Goal: Task Accomplishment & Management: Manage account settings

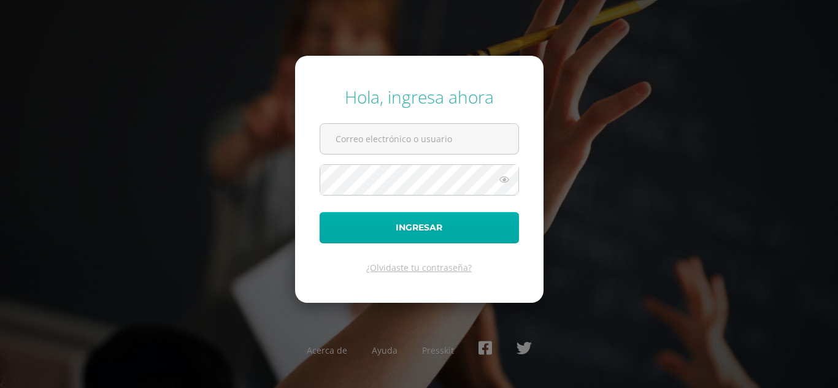
type input "[EMAIL_ADDRESS][DOMAIN_NAME]"
click at [409, 224] on button "Ingresar" at bounding box center [419, 227] width 199 height 31
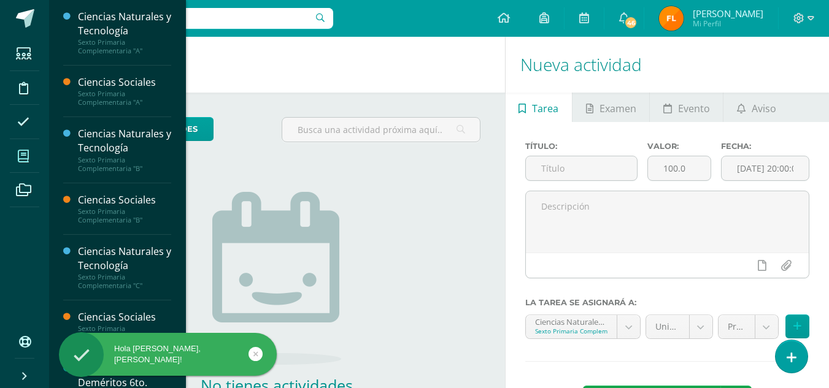
click at [27, 155] on icon at bounding box center [23, 156] width 11 height 12
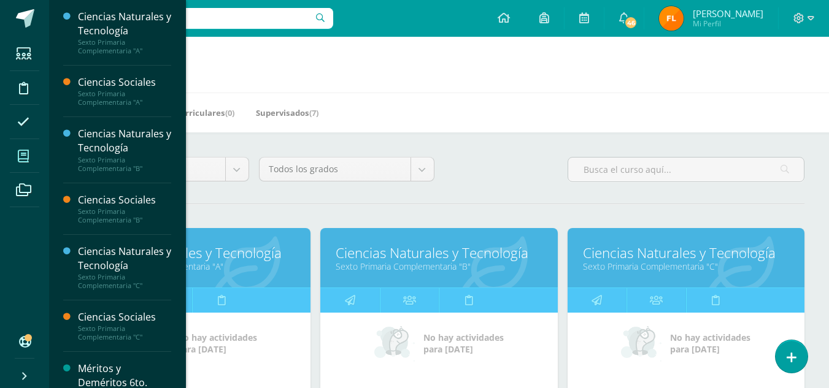
click at [377, 263] on link "Sexto Primaria Complementaria "B"" at bounding box center [439, 267] width 206 height 12
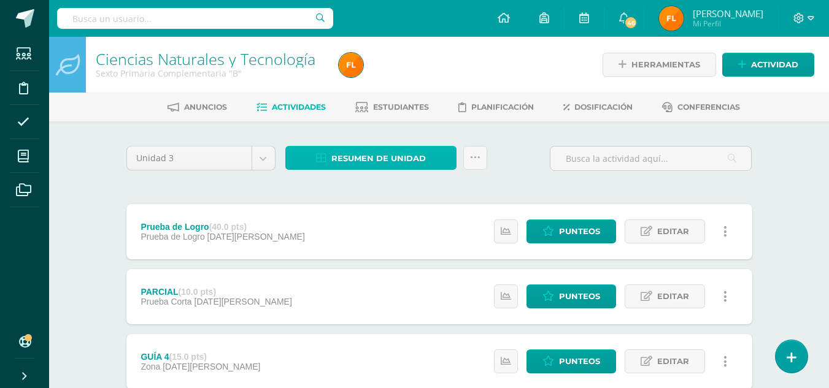
click at [383, 160] on span "Resumen de unidad" at bounding box center [378, 158] width 94 height 23
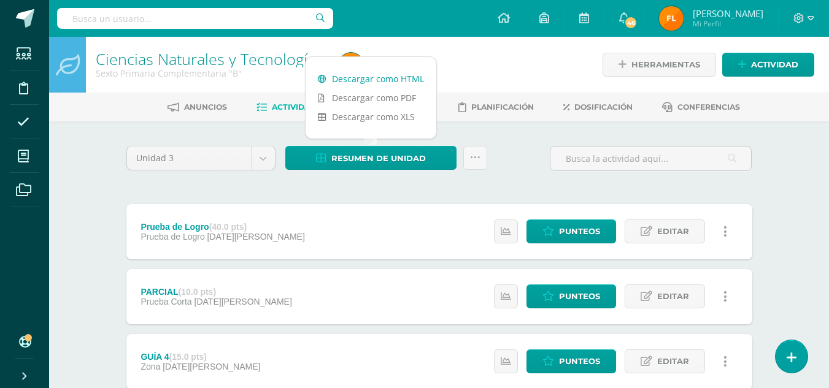
click at [370, 78] on link "Descargar como HTML" at bounding box center [370, 78] width 131 height 19
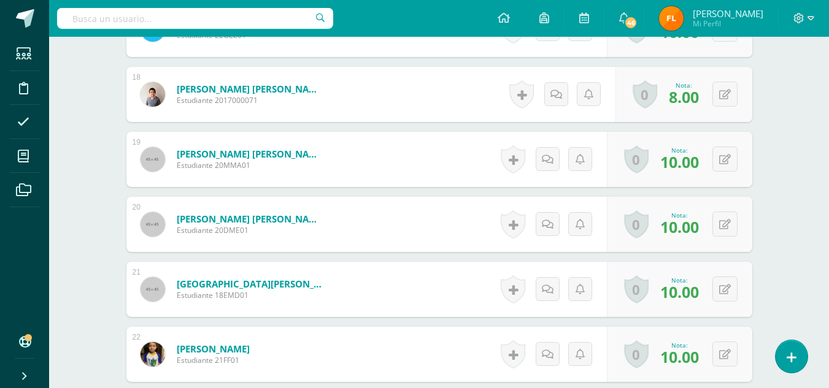
scroll to position [1722, 0]
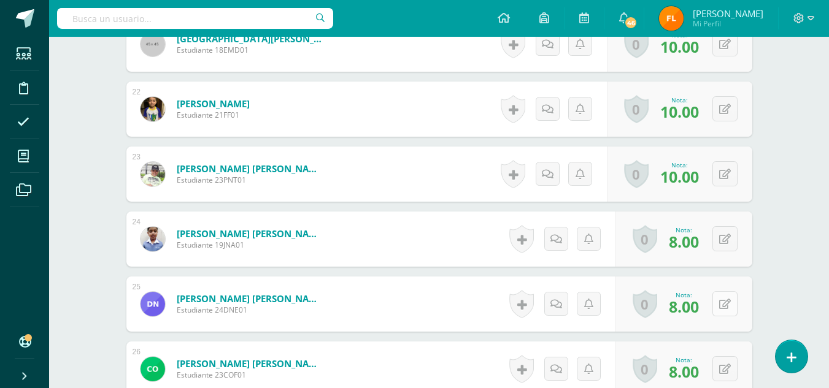
click at [718, 310] on button at bounding box center [724, 303] width 25 height 25
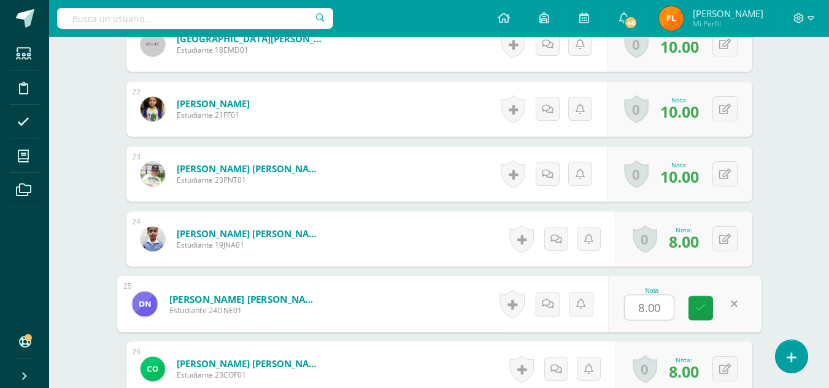
click at [660, 315] on input "8.00" at bounding box center [648, 308] width 49 height 25
type input "8"
click at [705, 306] on icon at bounding box center [700, 308] width 11 height 10
click at [659, 310] on input "0" at bounding box center [648, 308] width 49 height 25
type input "0"
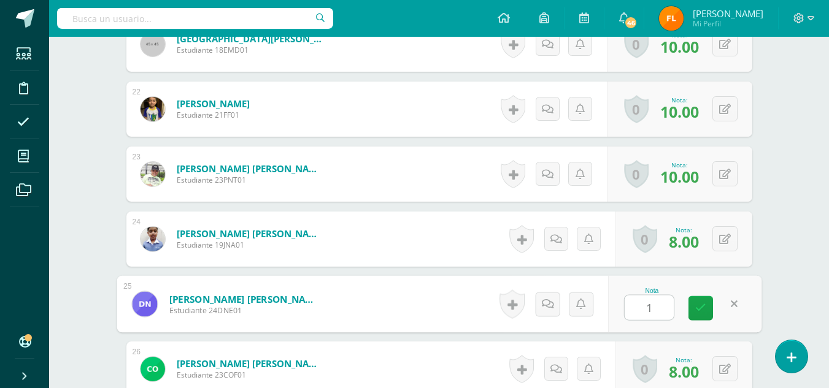
type input "10"
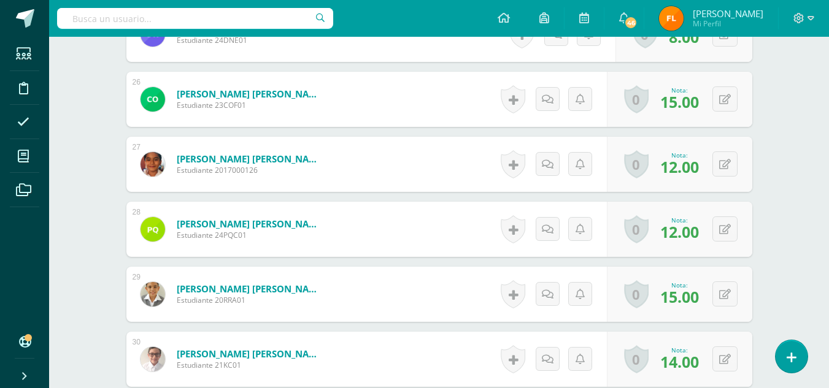
scroll to position [1808, 0]
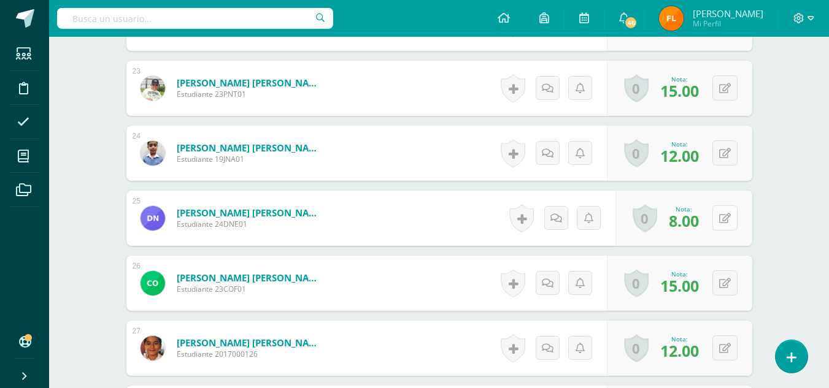
click at [725, 225] on button at bounding box center [724, 217] width 25 height 25
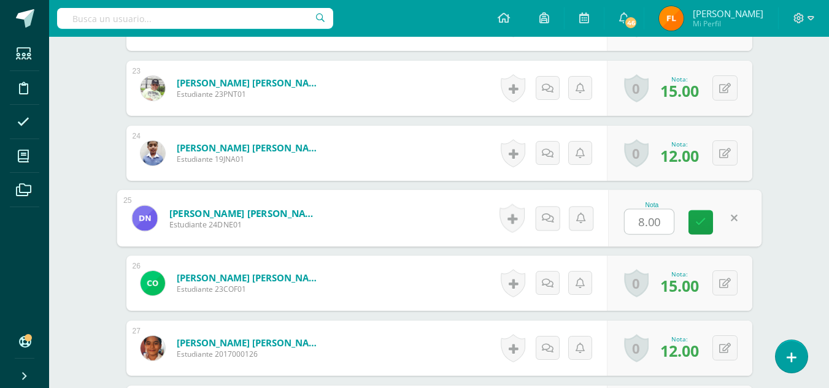
click at [662, 220] on input "8.00" at bounding box center [648, 222] width 49 height 25
type input "8"
type input "12"
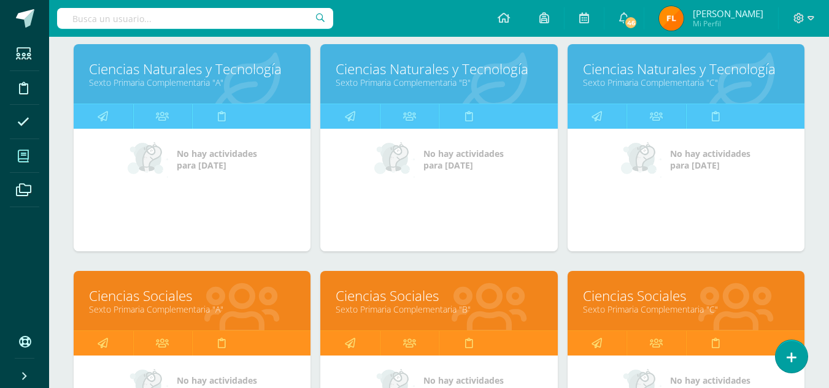
scroll to position [245, 0]
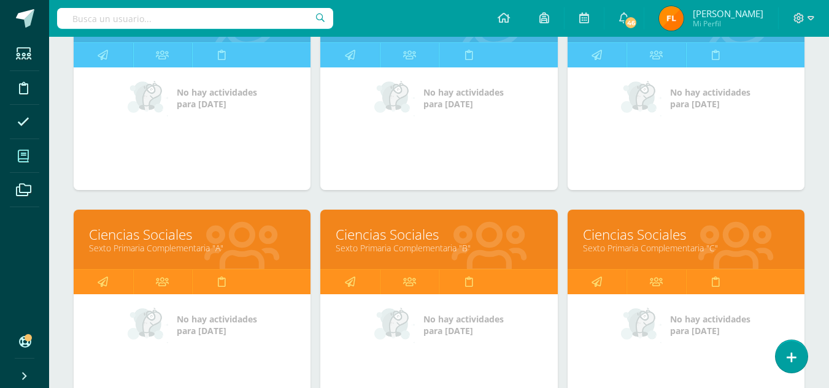
click at [423, 239] on link "Ciencias Sociales" at bounding box center [439, 234] width 206 height 19
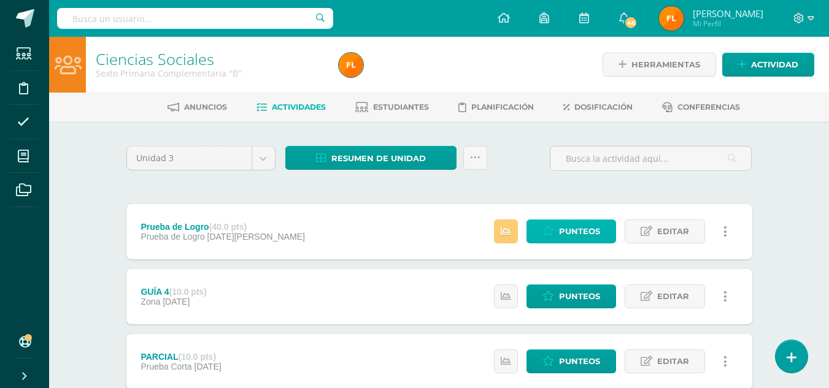
click at [591, 241] on span "Punteos" at bounding box center [579, 231] width 41 height 23
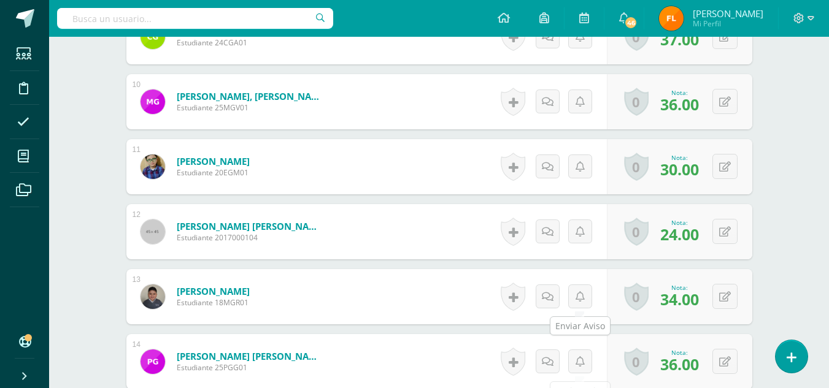
scroll to position [1121, 0]
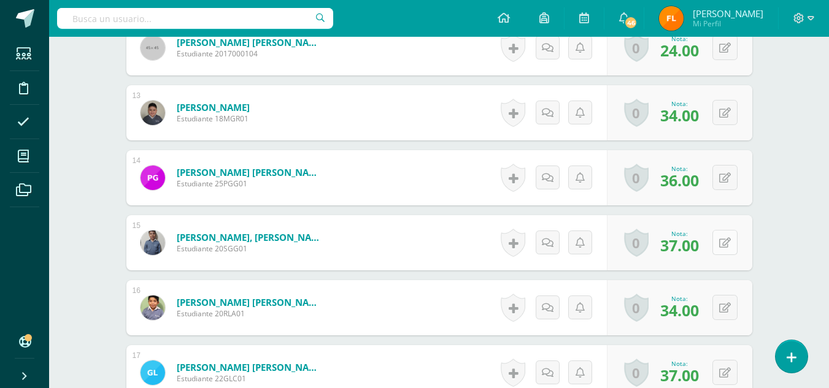
click at [723, 240] on icon at bounding box center [725, 243] width 12 height 10
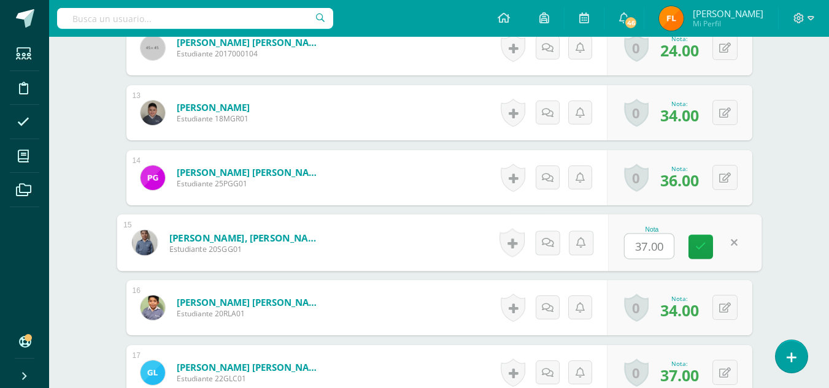
click at [666, 244] on input "37.00" at bounding box center [648, 246] width 49 height 25
type input "3"
type input "38"
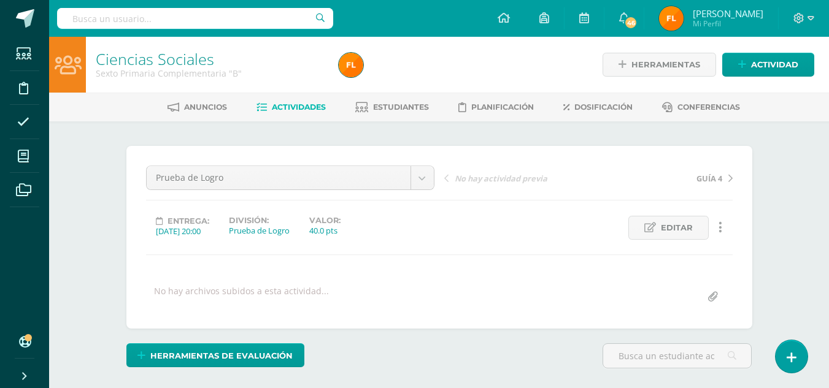
scroll to position [1, 0]
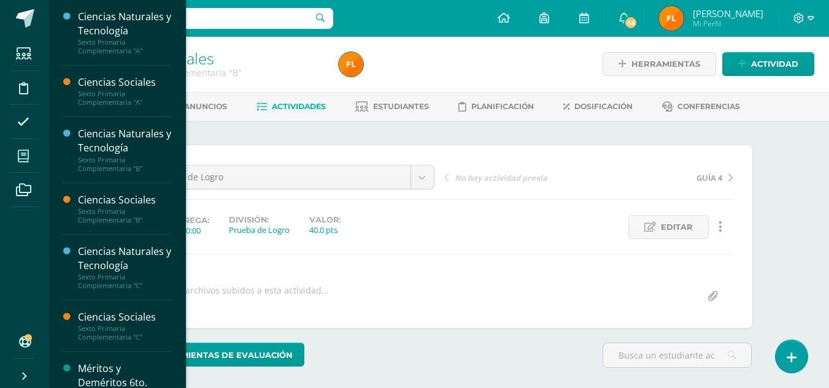
click at [21, 154] on icon at bounding box center [23, 156] width 11 height 12
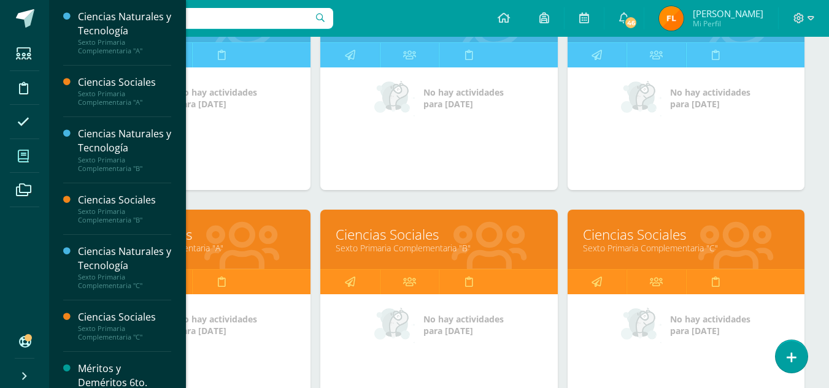
scroll to position [184, 0]
